Goal: Find specific page/section: Find specific page/section

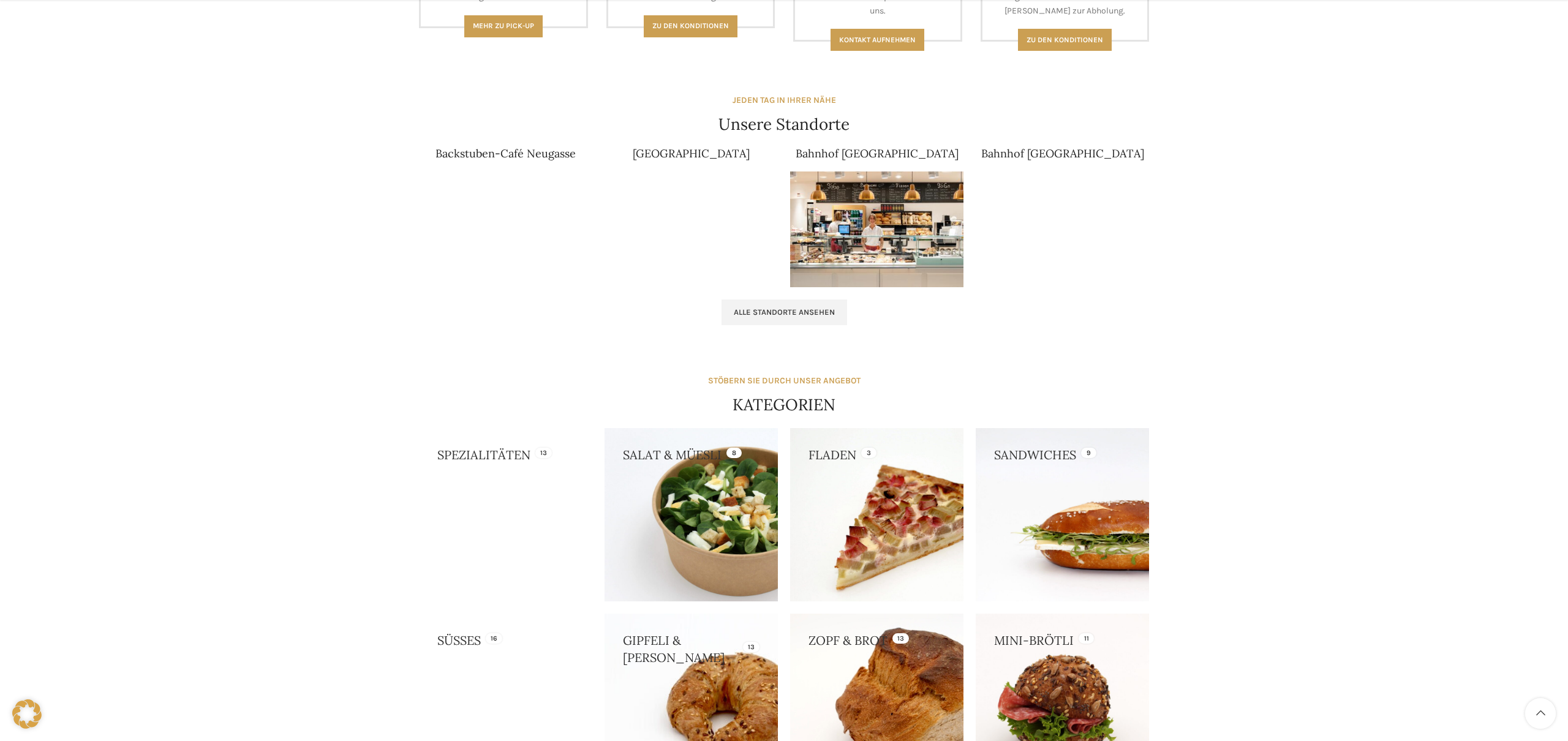
scroll to position [722, 0]
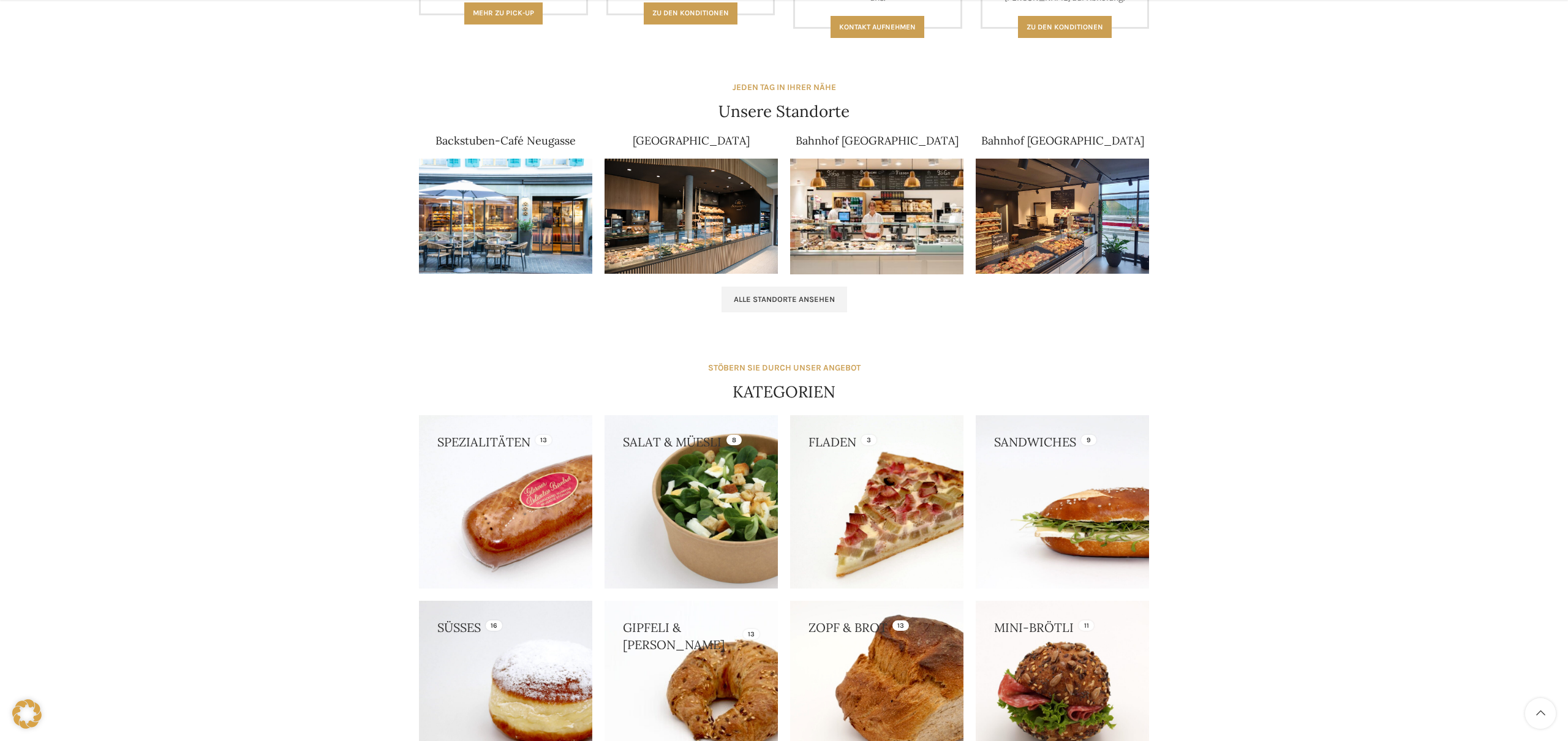
click at [499, 223] on img at bounding box center [505, 216] width 173 height 116
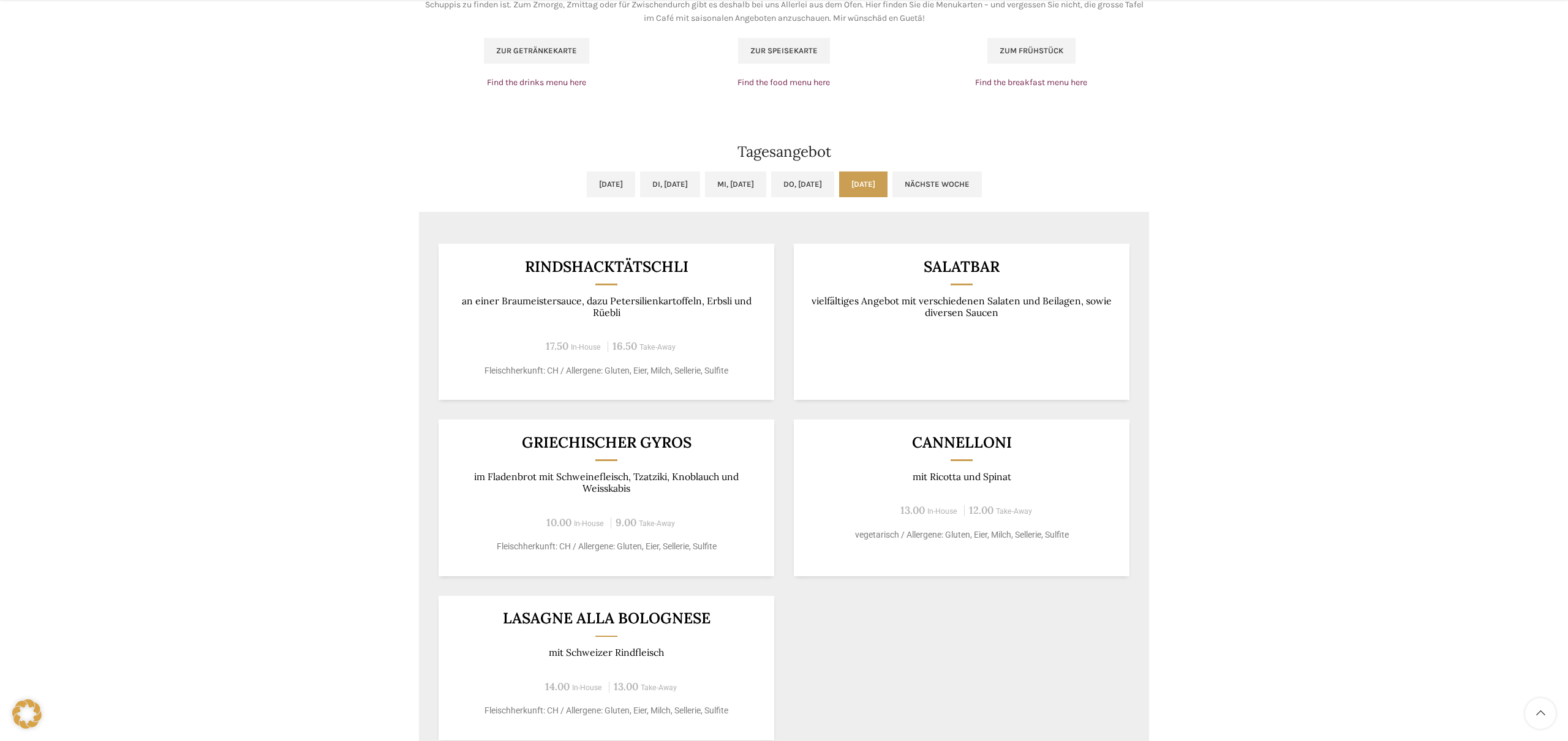
scroll to position [863, 0]
drag, startPoint x: 456, startPoint y: 295, endPoint x: 705, endPoint y: 320, distance: 250.3
click at [705, 320] on div "Rindshacktätschli an einer Braumeistersauce, dazu Petersilienkartoffeln, Erbsli…" at bounding box center [606, 321] width 336 height 156
click at [671, 271] on h3 "Rindshacktätschli" at bounding box center [606, 266] width 305 height 15
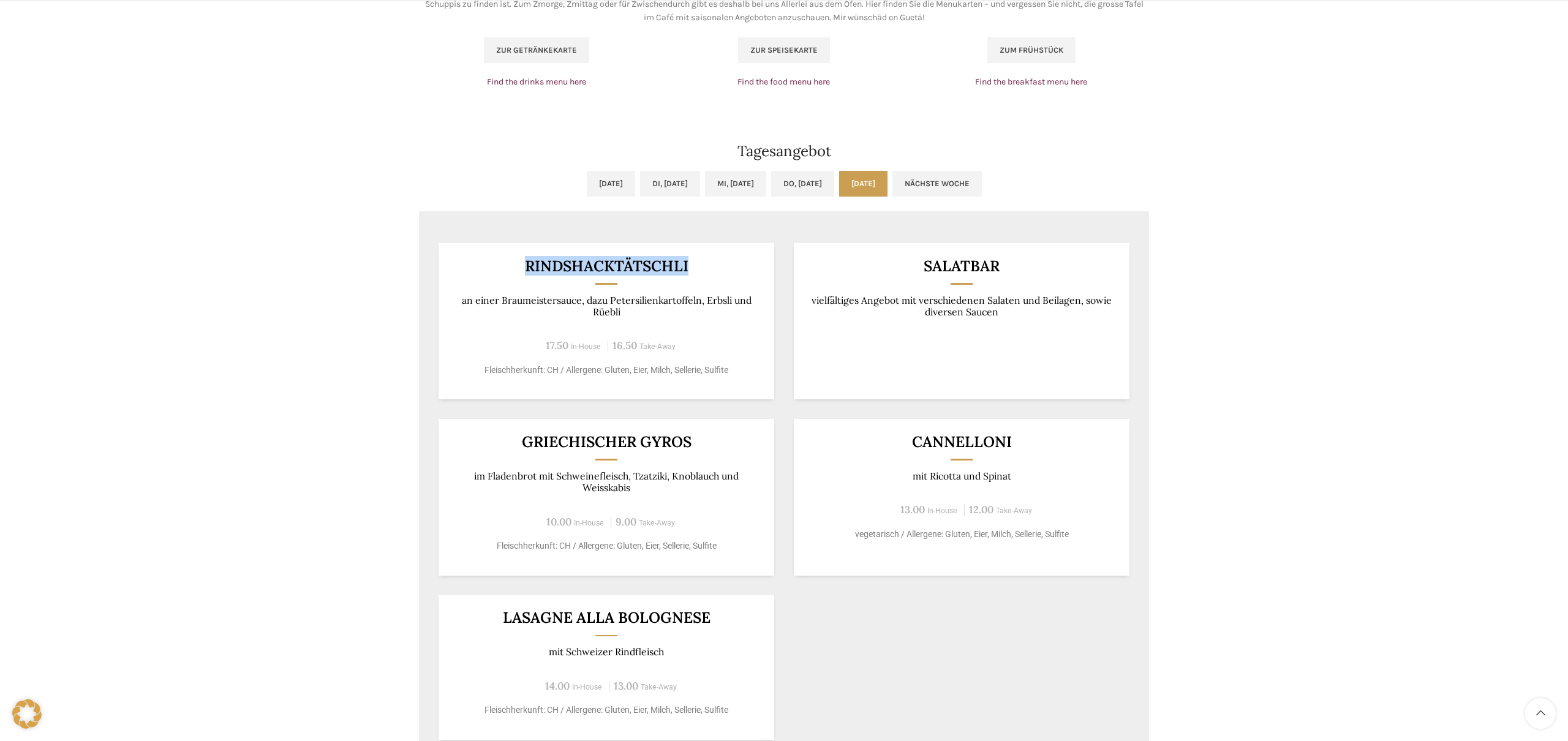
copy h3 "Rindshacktätschli"
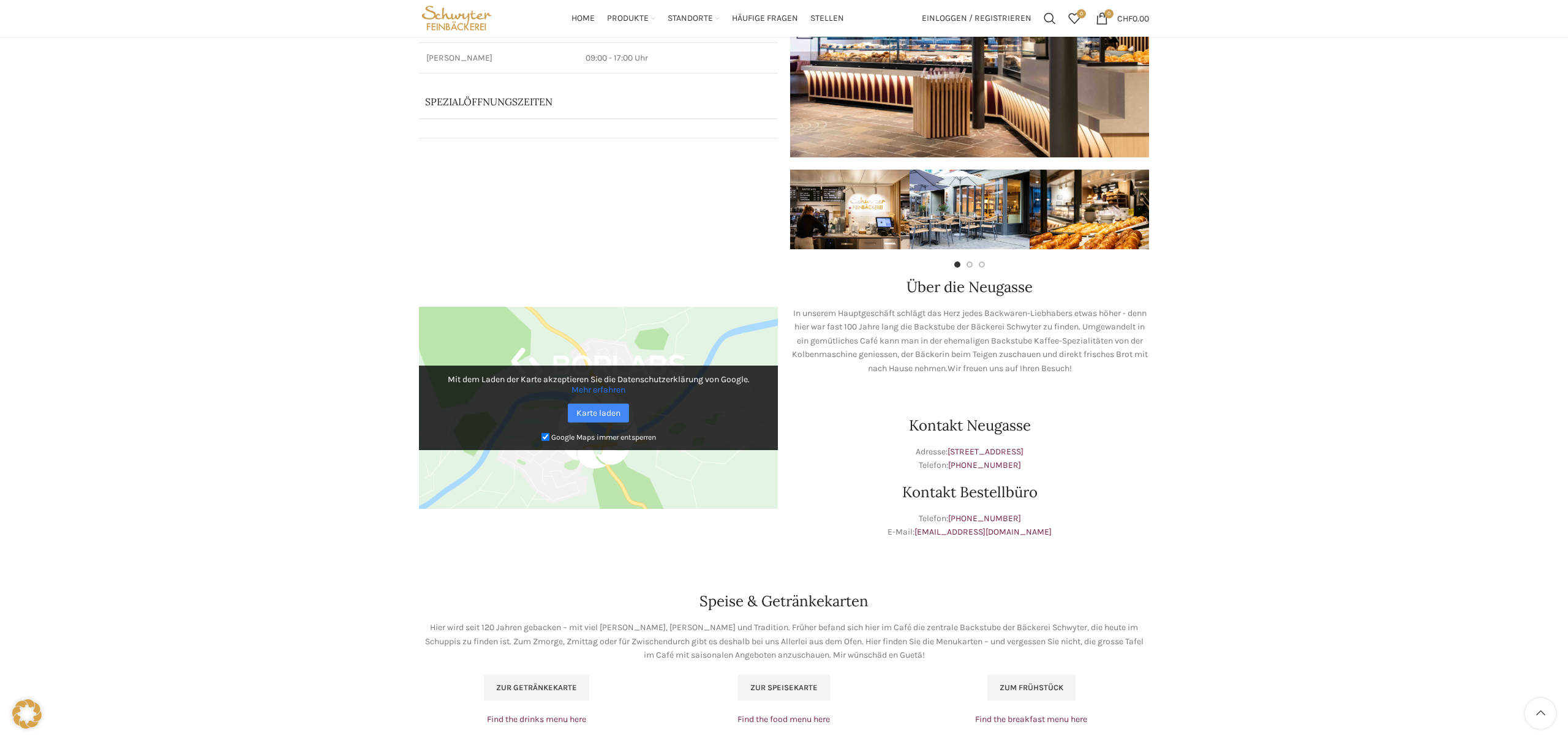
scroll to position [208, 0]
